Goal: Information Seeking & Learning: Learn about a topic

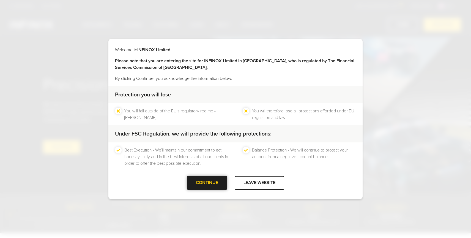
click at [211, 177] on div "CONTINUE" at bounding box center [207, 182] width 40 height 13
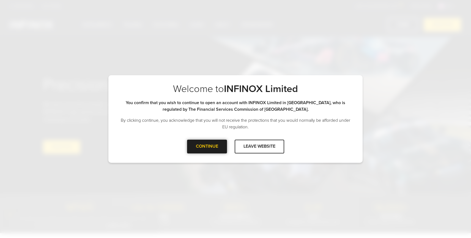
click at [207, 146] on div at bounding box center [207, 146] width 0 height 0
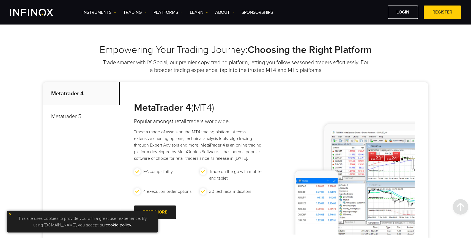
click at [43, 119] on p "Metatrader 5" at bounding box center [81, 116] width 77 height 23
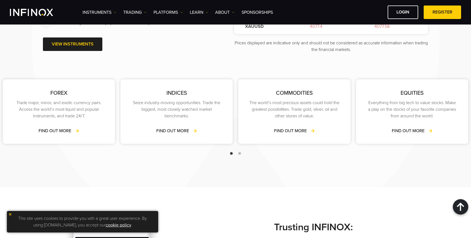
scroll to position [763, 0]
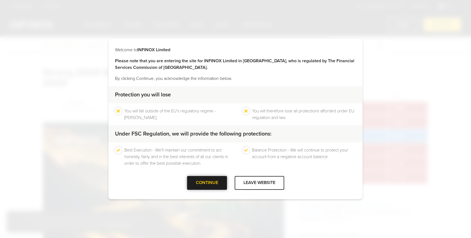
click at [207, 183] on div at bounding box center [207, 183] width 0 height 0
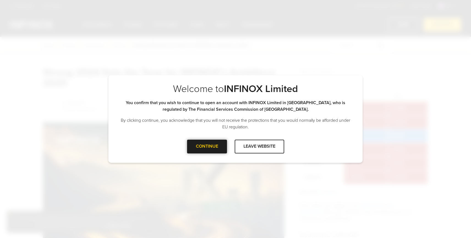
click at [221, 143] on div "CONTINUE" at bounding box center [207, 145] width 40 height 13
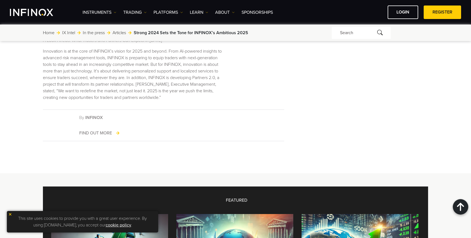
scroll to position [192, 0]
